Goal: Find specific page/section: Locate a particular part of the current website

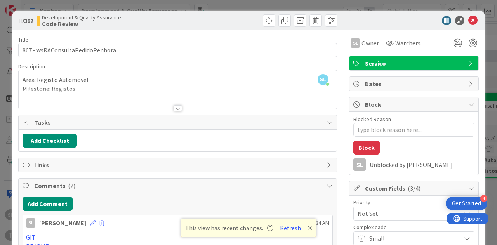
scroll to position [0, 400]
click at [275, 5] on div "ID 387 Development & Quality Assurance Code Review Title 31 / 128 867 - wsRACon…" at bounding box center [248, 122] width 497 height 245
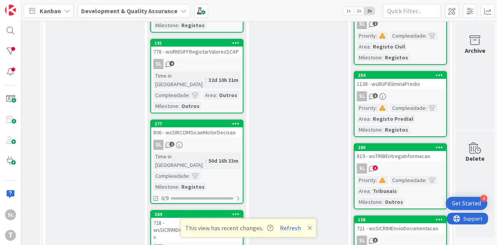
scroll to position [311, 400]
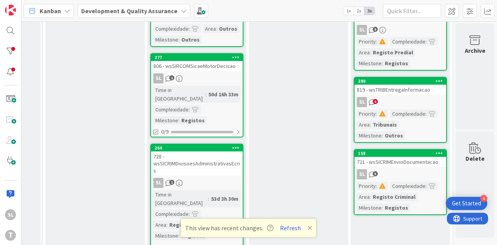
click at [377, 109] on div at bounding box center [382, 113] width 11 height 9
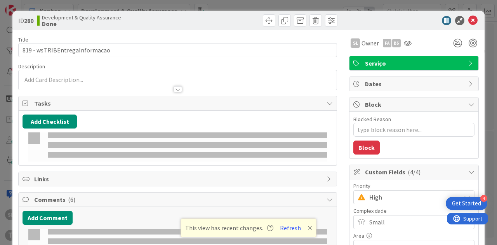
type textarea "x"
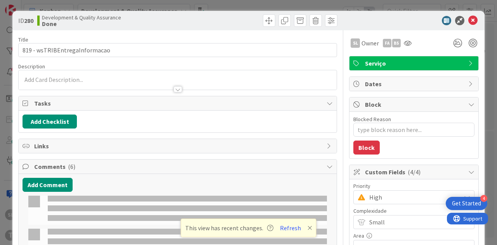
select select "java"
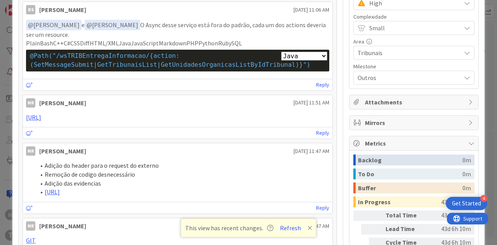
scroll to position [155, 0]
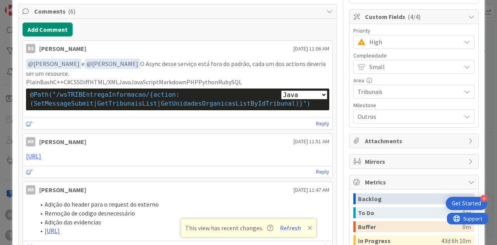
click at [479, 59] on div "ID 280 Development & Quality Assurance Done Title 29 / 128 819 - wsTRIBEntregaI…" at bounding box center [248, 122] width 497 height 245
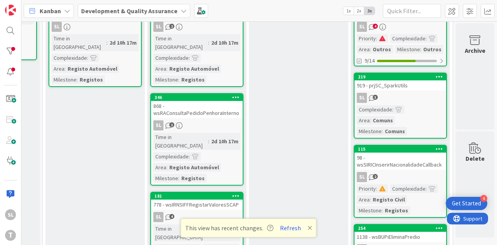
scroll to position [0, 400]
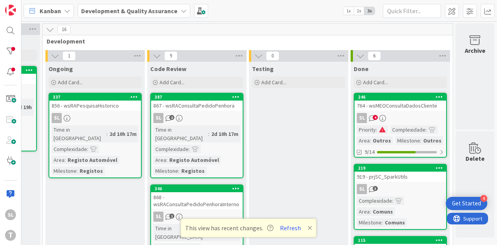
click at [379, 128] on span at bounding box center [382, 129] width 7 height 5
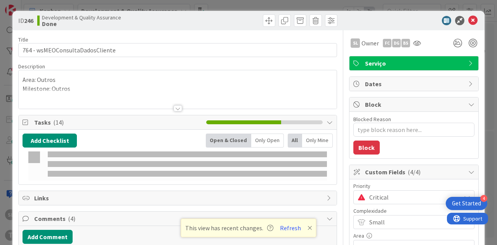
type textarea "x"
select select "java"
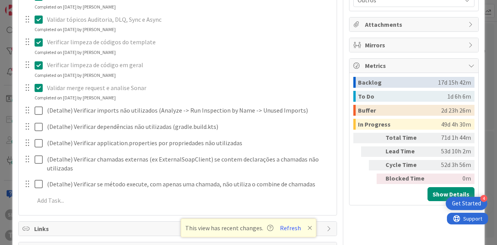
scroll to position [466, 0]
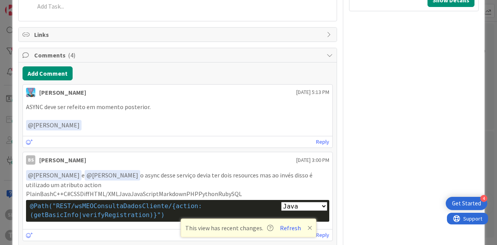
drag, startPoint x: 208, startPoint y: 173, endPoint x: 311, endPoint y: 185, distance: 103.2
click at [311, 185] on p "﻿ @ Monica Rodrigues ﻿ e ﻿ @ Sergio Figueriedo ﻿ o async desse serviço devia te…" at bounding box center [177, 179] width 303 height 19
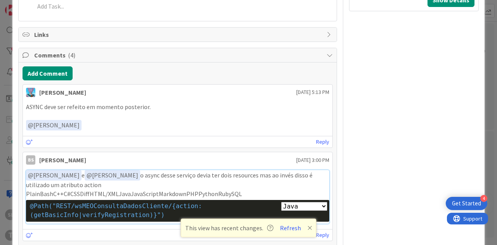
click at [301, 202] on select "Plain Bash C++ C# CSS Diff HTML/XML Java JavaScript Markdown PHP Python Ruby SQL" at bounding box center [304, 206] width 46 height 9
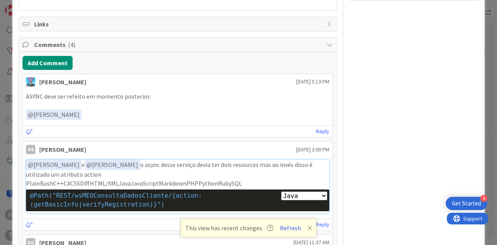
scroll to position [505, 0]
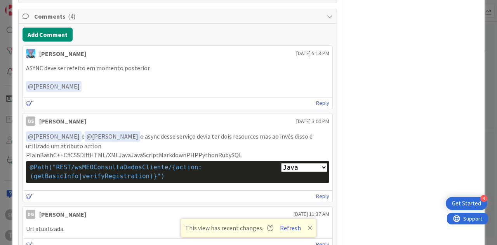
click at [109, 69] on p "ASYNC deve ser refeito em momento posterior." at bounding box center [177, 68] width 303 height 9
click at [0, 83] on div "ID 246 Development & Quality Assurance Done Title 31 / 128 764 - wsMEOConsultaD…" at bounding box center [248, 122] width 497 height 245
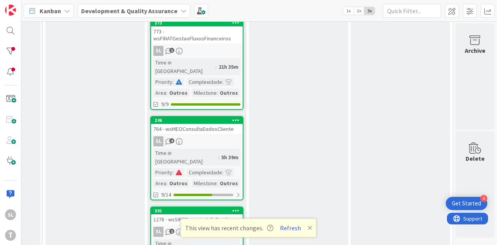
scroll to position [466, 400]
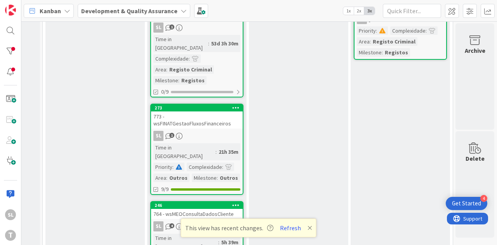
click at [175, 164] on span at bounding box center [178, 166] width 7 height 5
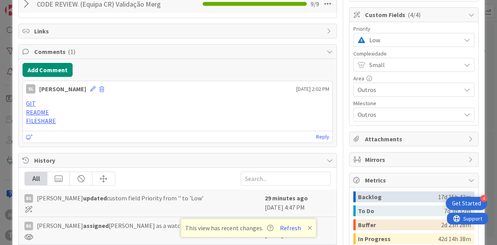
scroll to position [76, 0]
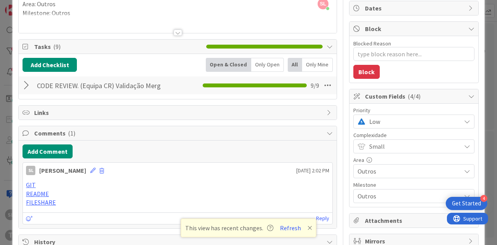
click at [0, 129] on div "ID 273 Development & Quality Assurance Done Title 36 / 128 773 - wsFINATGestaoF…" at bounding box center [248, 122] width 497 height 245
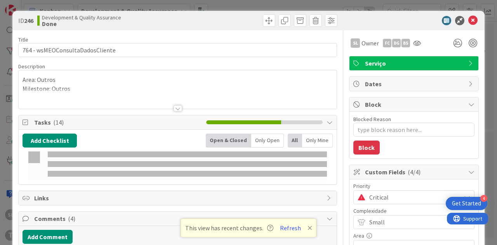
type textarea "x"
select select "java"
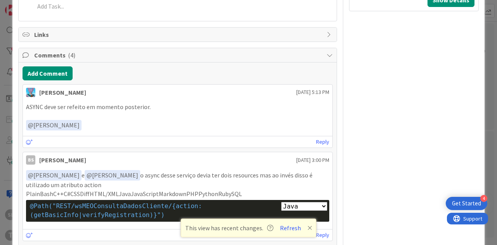
click at [0, 114] on div "ID 246 Development & Quality Assurance Done Title 31 / 128 764 - wsMEOConsultaD…" at bounding box center [248, 122] width 497 height 245
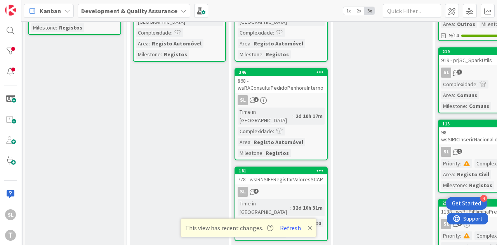
scroll to position [0, 311]
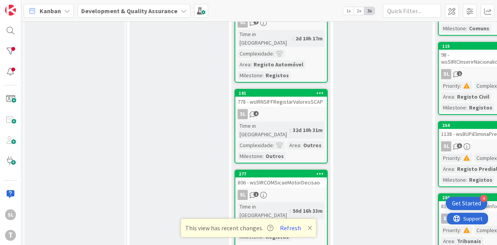
click at [300, 90] on link "181 778 - wsIRNSIFFRegistarValoresSCAP SL 4 Time in Column : 32d 10h 31m Comple…" at bounding box center [280, 126] width 93 height 75
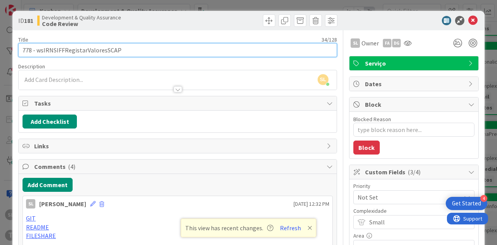
click at [26, 48] on input "778 - wsIRNSIFFRegistarValoresSCAP" at bounding box center [177, 50] width 319 height 14
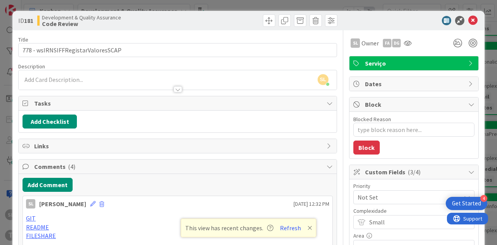
click at [164, 0] on div "ID 181 Development & Quality Assurance Code Review Title 34 / 128 778 - wsIRNSI…" at bounding box center [248, 122] width 497 height 245
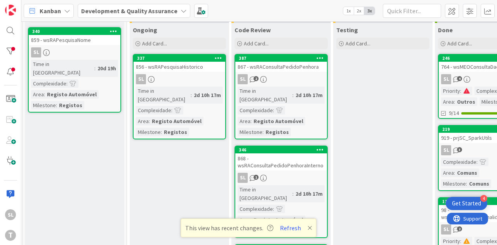
click at [303, 159] on div "868 - wsRAConsultaPedidoPenhoraInterno" at bounding box center [281, 161] width 92 height 17
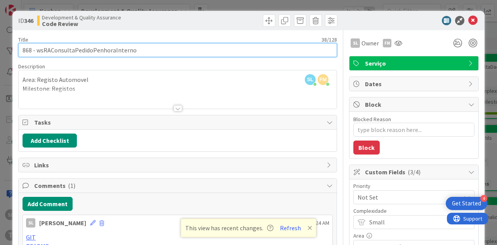
click at [28, 48] on input "868 - wsRAConsultaPedidoPenhoraInterno" at bounding box center [177, 50] width 319 height 14
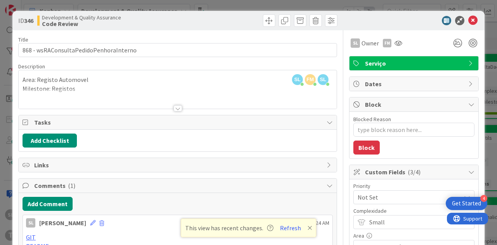
click at [104, 8] on div "ID 346 Development & Quality Assurance Code Review Title 38 / 128 868 - wsRACon…" at bounding box center [248, 122] width 497 height 245
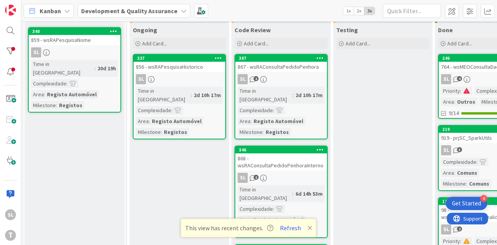
click at [196, 72] on link "337 856 - wsRAPesquisaHistorico SL Time in Column : 2d 10h 17m Complexidade : A…" at bounding box center [179, 96] width 93 height 85
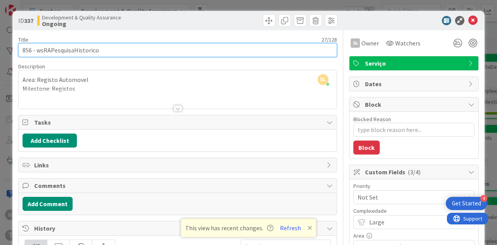
click at [26, 45] on input "856 - wsRAPesquisaHistorico" at bounding box center [177, 50] width 319 height 14
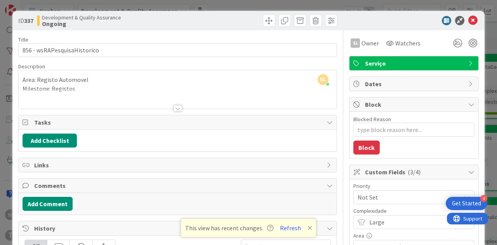
click at [489, 104] on div "ID 337 Development & Quality Assurance Ongoing Title 27 / 128 856 - wsRAPesquis…" at bounding box center [248, 122] width 497 height 245
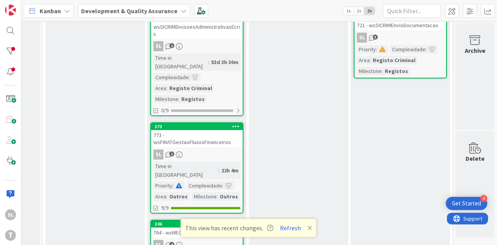
scroll to position [505, 400]
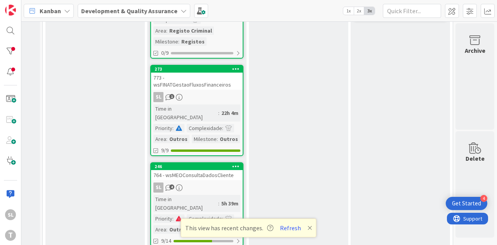
click at [165, 214] on div "Priority" at bounding box center [162, 218] width 19 height 9
type textarea "x"
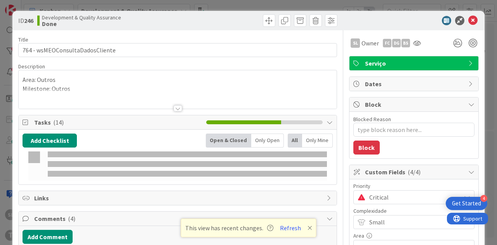
select select "java"
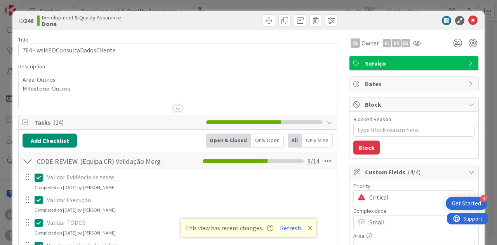
type textarea "x"
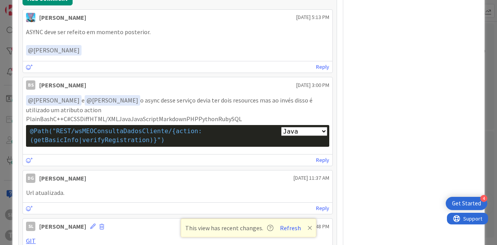
scroll to position [544, 0]
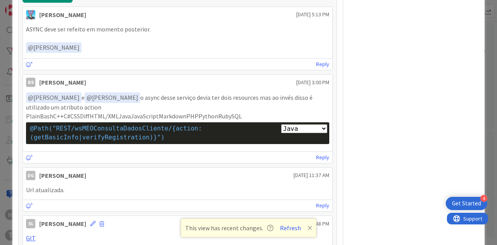
click at [113, 127] on span "@Path("REST/wsMEOConsultaDadosCliente/{action: (getBasicInfo|verifyRegistration…" at bounding box center [118, 133] width 176 height 16
click at [113, 128] on span "@Path("REST/wsMEOConsultaDadosCliente/{action: (getBasicInfo|verifyRegistration…" at bounding box center [118, 133] width 176 height 16
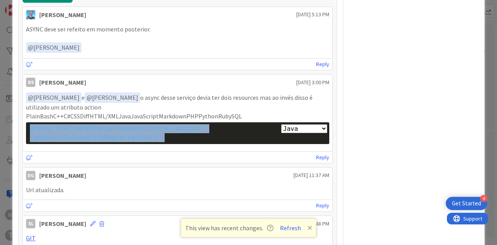
click at [113, 128] on span "@Path("REST/wsMEOConsultaDadosCliente/{action: (getBasicInfo|verifyRegistration…" at bounding box center [118, 133] width 176 height 16
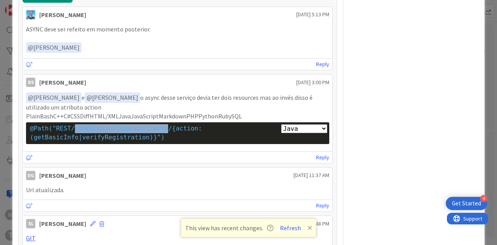
copy span "wsMEOConsultaDadosCliente"
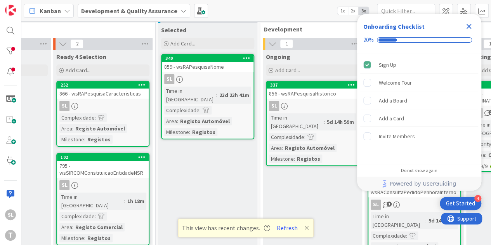
scroll to position [0, 177]
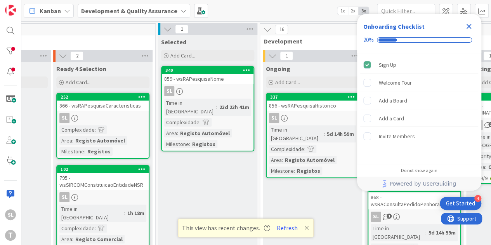
click at [472, 23] on icon "Close Checklist" at bounding box center [468, 26] width 9 height 9
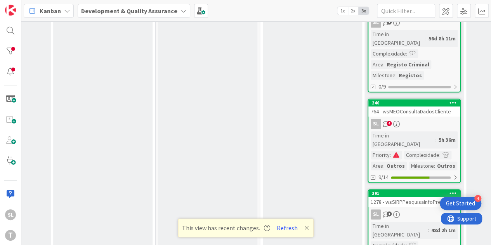
scroll to position [466, 177]
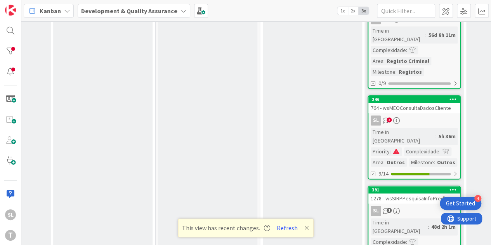
click at [449, 115] on div "SL 4" at bounding box center [414, 120] width 92 height 10
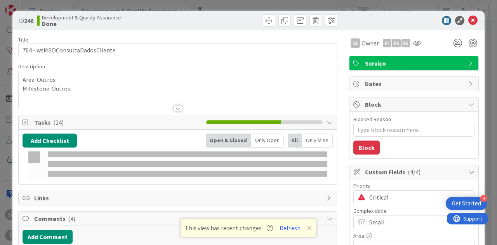
type textarea "x"
select select "java"
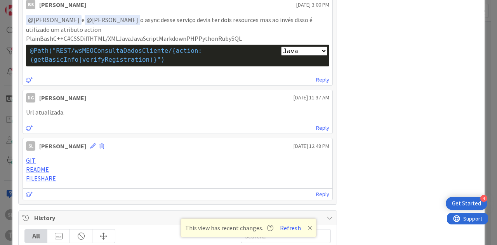
scroll to position [776, 0]
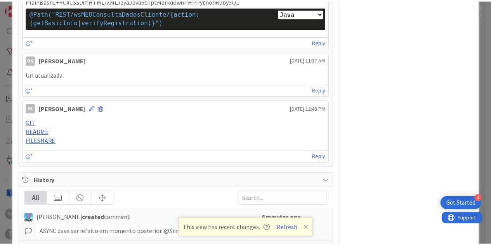
scroll to position [582, 0]
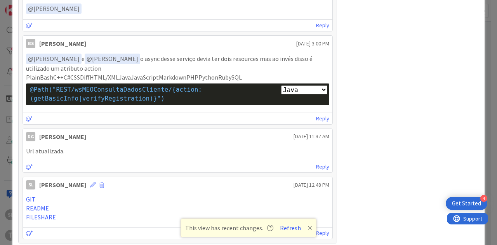
click at [483, 31] on div "ID 246 Development & Quality Assurance Done Title 31 / 128 764 - wsMEOConsultaD…" at bounding box center [248, 122] width 497 height 245
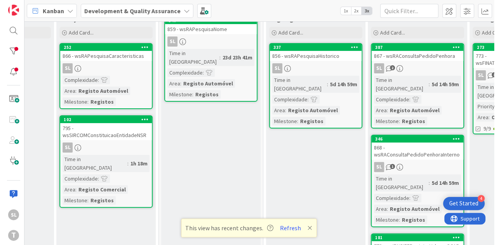
scroll to position [78, 177]
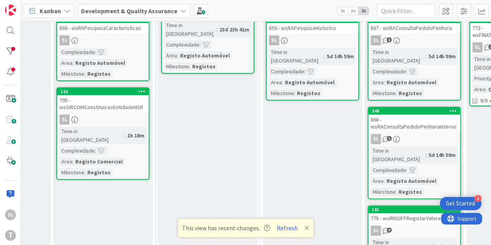
click at [431, 134] on div "SL 1" at bounding box center [414, 139] width 92 height 10
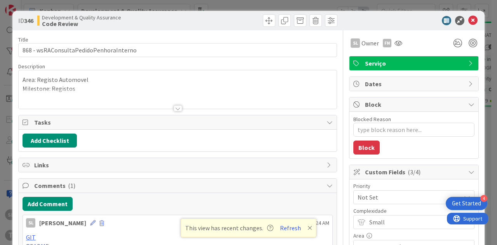
scroll to position [116, 0]
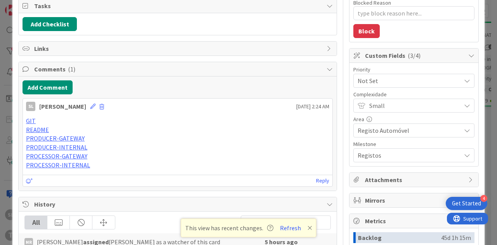
click at [490, 77] on div "ID 346 Development & Quality Assurance Code Review Title 38 / 128 868 - wsRACon…" at bounding box center [248, 122] width 497 height 245
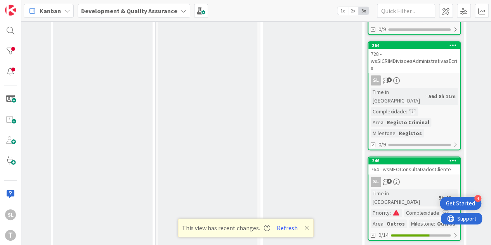
click at [381, 208] on div "Priority" at bounding box center [380, 212] width 19 height 9
type textarea "x"
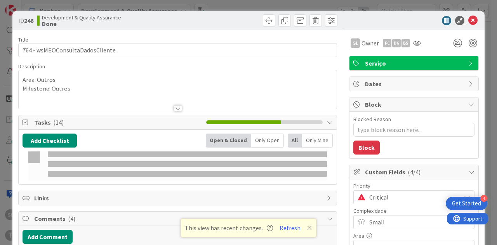
select select "java"
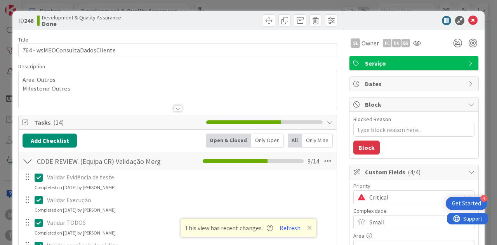
type textarea "x"
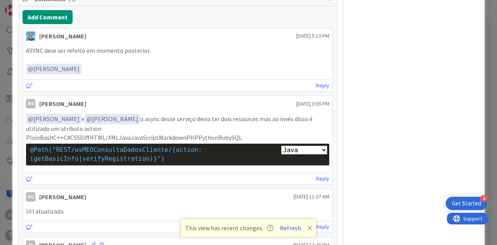
scroll to position [523, 0]
